Goal: Check status: Check status

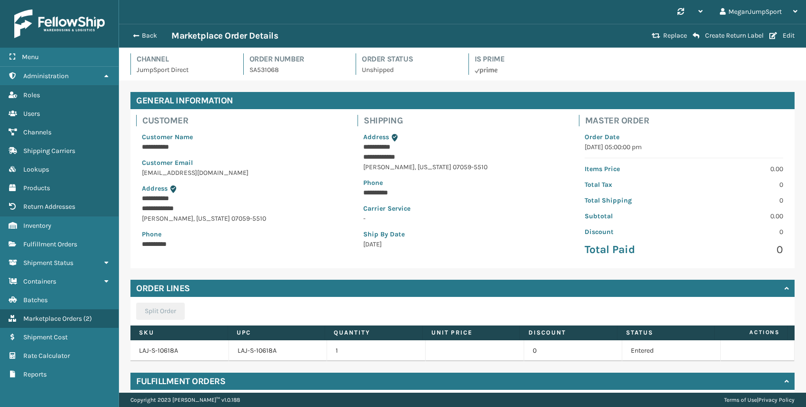
scroll to position [79, 0]
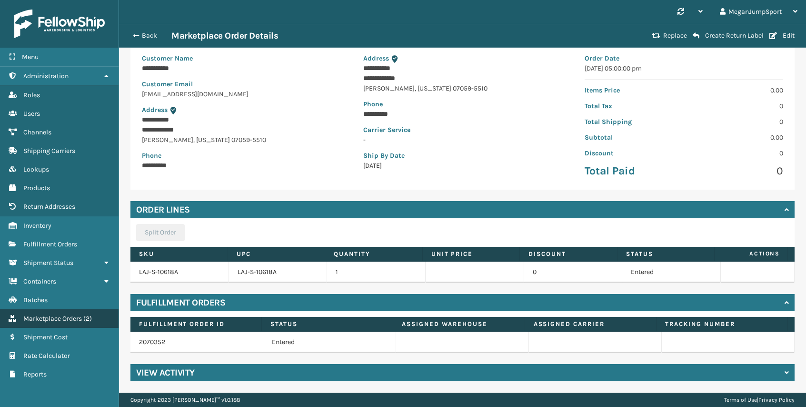
click at [44, 315] on span "Marketplace Orders" at bounding box center [52, 318] width 59 height 8
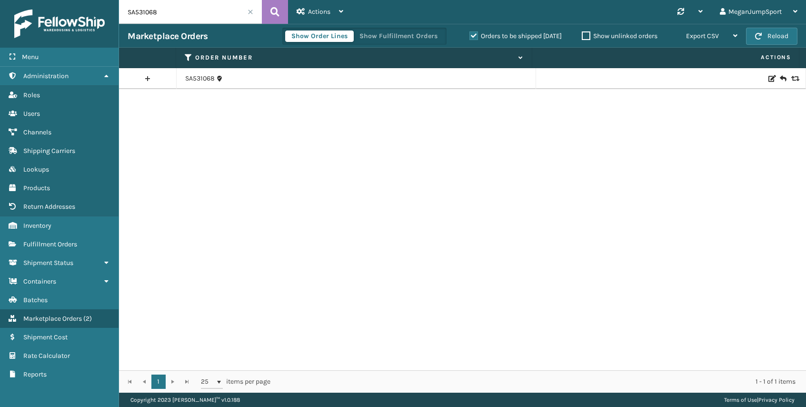
click at [247, 12] on input "SA531068" at bounding box center [190, 12] width 143 height 24
click at [251, 12] on span at bounding box center [251, 12] width 6 height 6
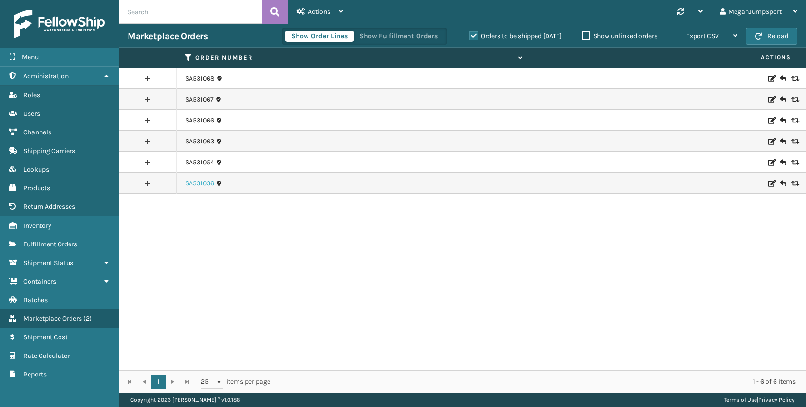
click at [199, 180] on link "SA531036" at bounding box center [199, 184] width 29 height 10
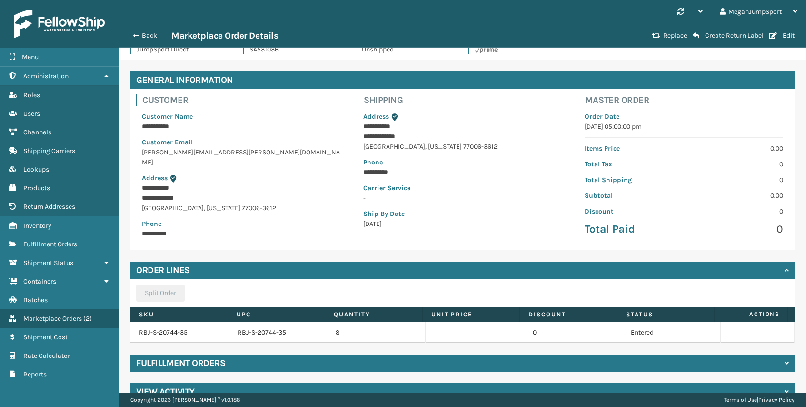
scroll to position [37, 0]
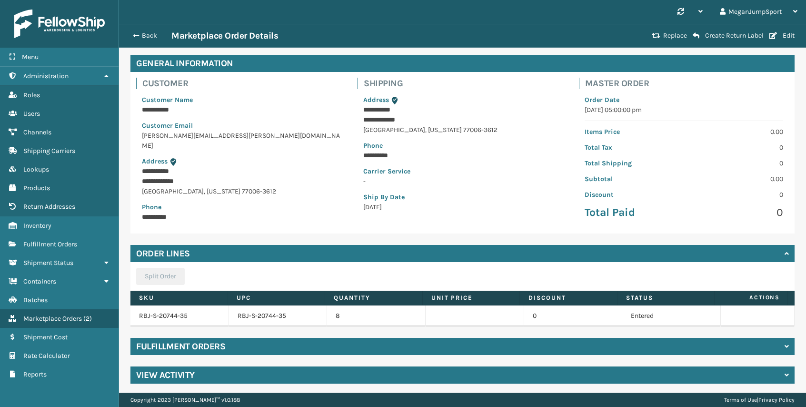
click at [271, 346] on div "Fulfillment Orders" at bounding box center [462, 346] width 664 height 17
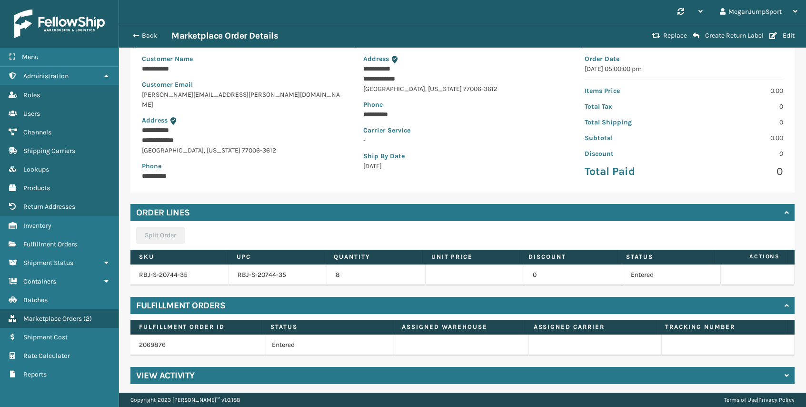
scroll to position [79, 0]
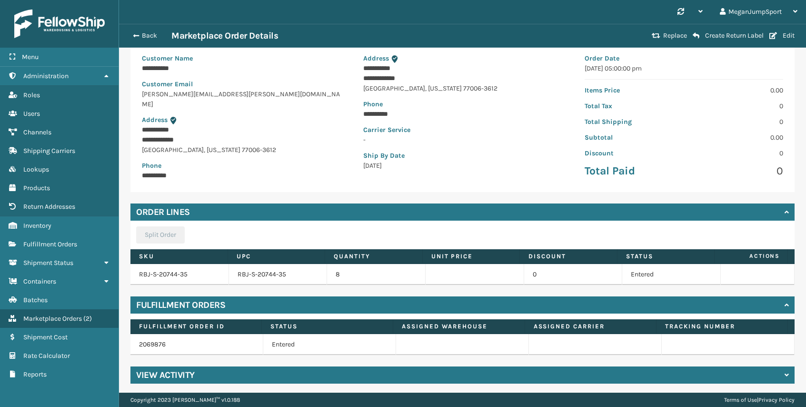
click at [204, 300] on h4 "Fulfillment Orders" at bounding box center [180, 304] width 89 height 11
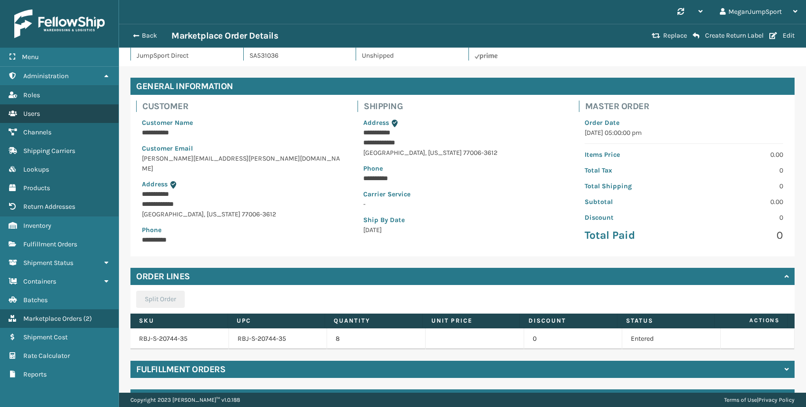
scroll to position [0, 0]
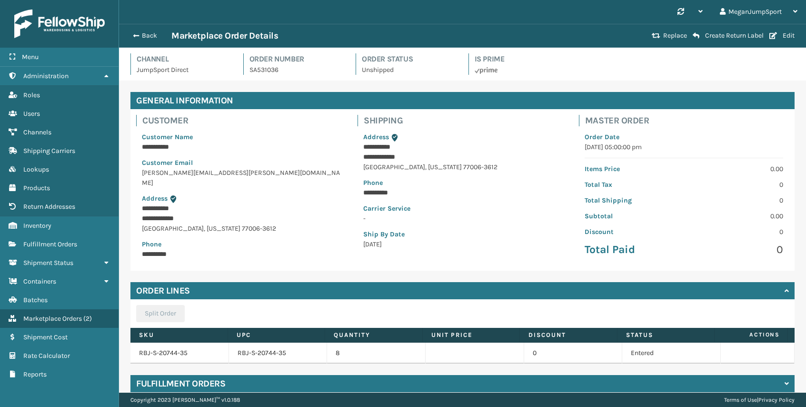
click at [146, 40] on div "Back Marketplace Order Details" at bounding box center [388, 35] width 521 height 11
click at [146, 37] on button "Back" at bounding box center [150, 35] width 44 height 9
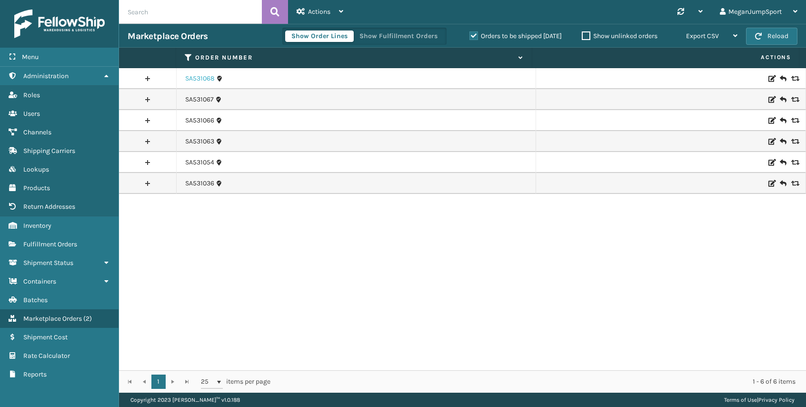
click at [203, 78] on link "SA531068" at bounding box center [200, 79] width 30 height 10
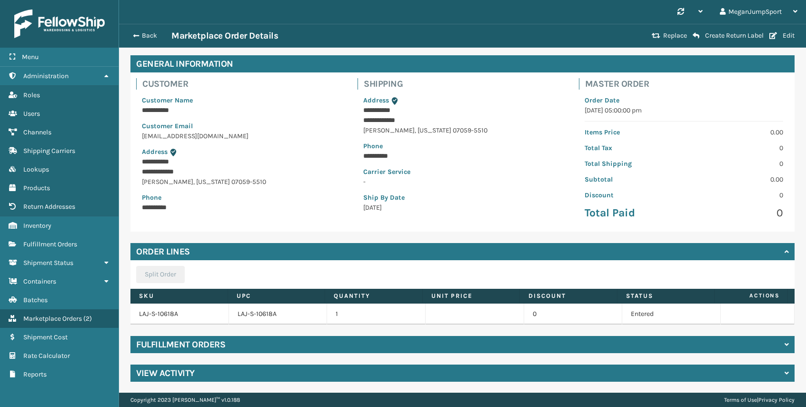
scroll to position [37, 0]
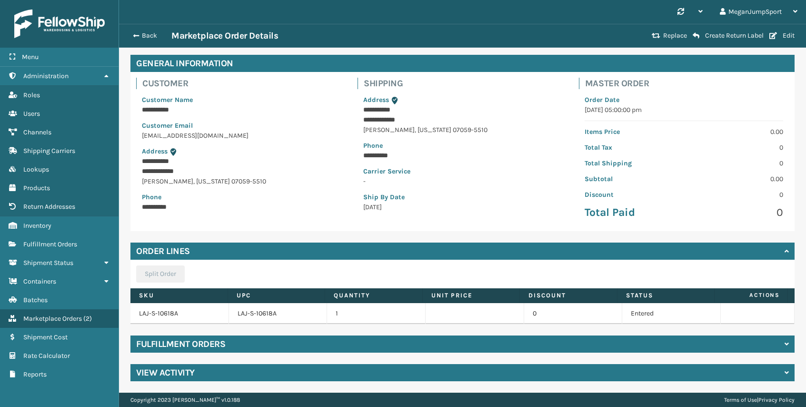
click at [240, 341] on div "Fulfillment Orders" at bounding box center [462, 343] width 664 height 17
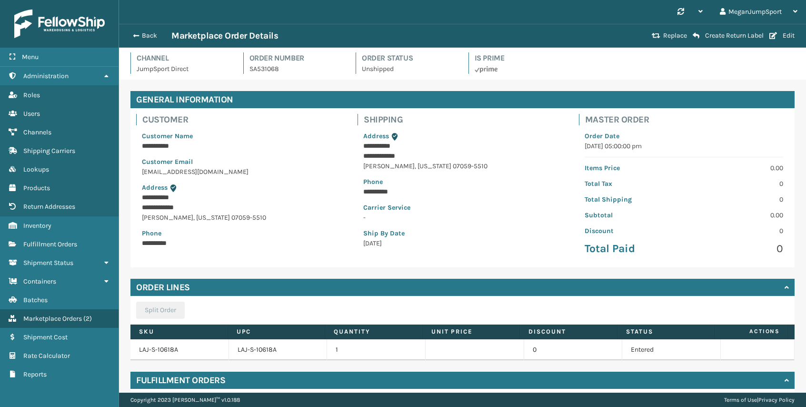
scroll to position [0, 0]
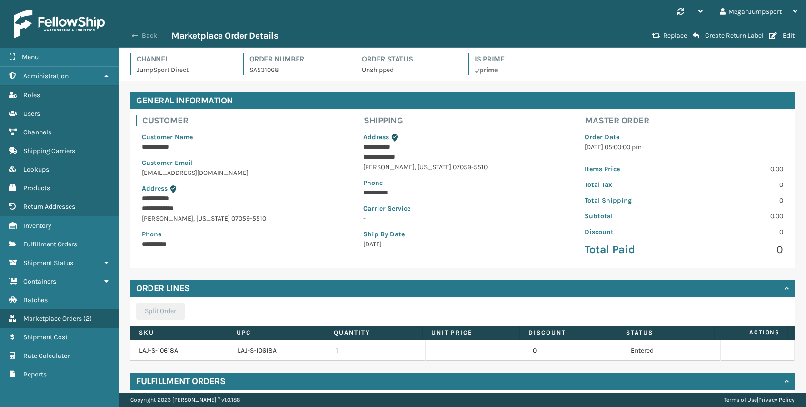
click at [136, 34] on span "button" at bounding box center [135, 35] width 6 height 7
